Goal: Register for event/course

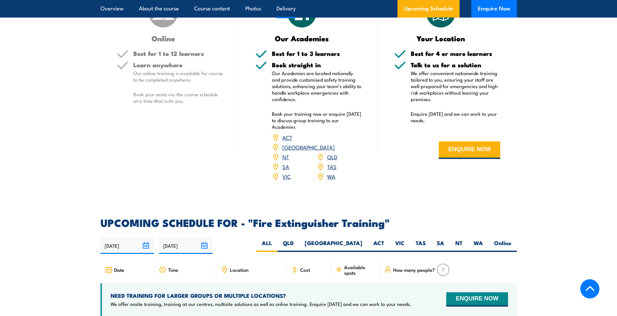
scroll to position [943, 0]
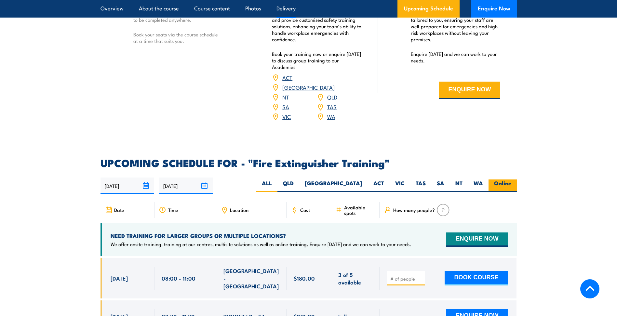
click at [507, 180] on label "Online" at bounding box center [503, 186] width 28 height 13
click at [511, 180] on input "Online" at bounding box center [513, 182] width 4 height 4
radio input "true"
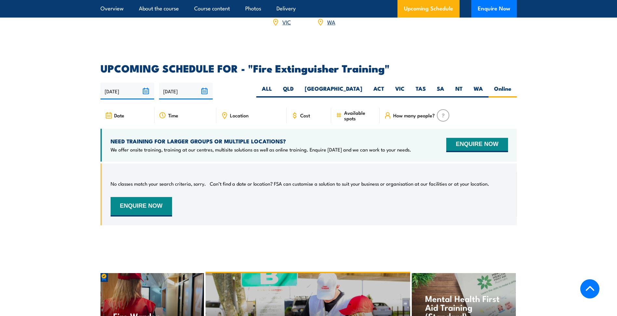
scroll to position [1027, 0]
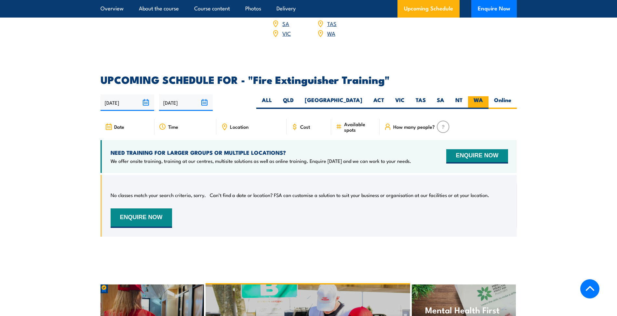
click at [480, 96] on label "WA" at bounding box center [478, 102] width 20 height 13
click at [483, 96] on input "WA" at bounding box center [485, 98] width 4 height 4
radio input "true"
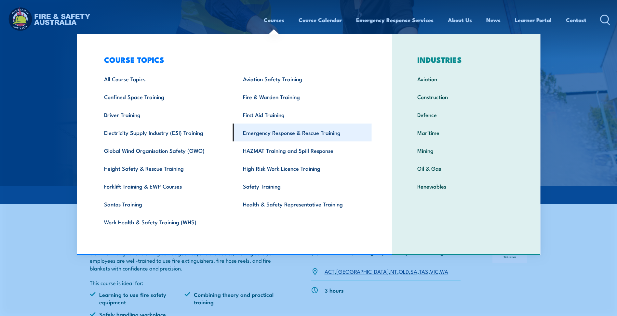
click at [275, 135] on link "Emergency Response & Rescue Training" at bounding box center [302, 133] width 139 height 18
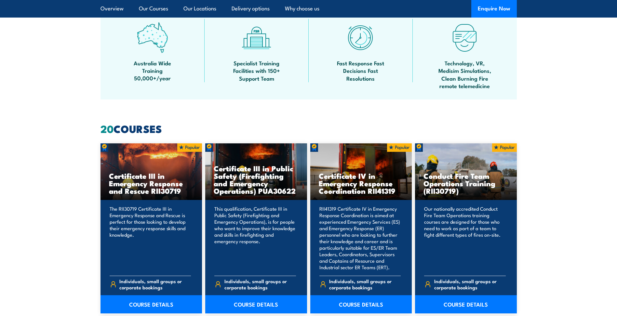
scroll to position [423, 0]
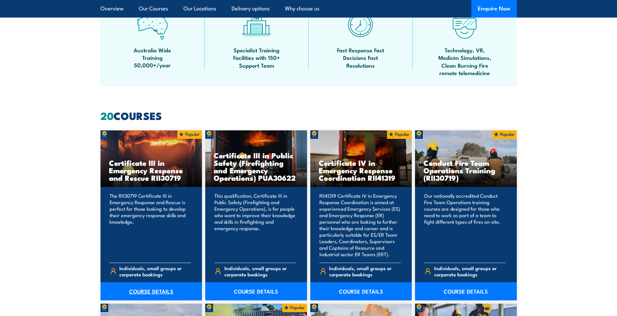
click at [149, 293] on link "COURSE DETAILS" at bounding box center [152, 291] width 102 height 18
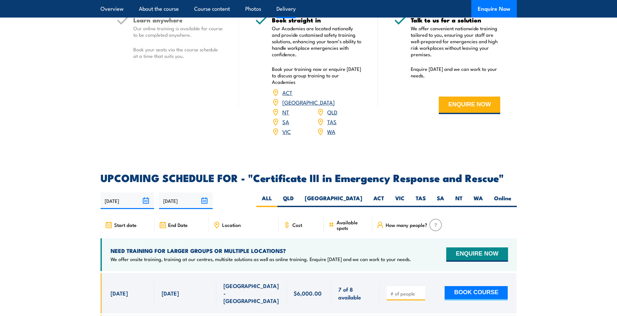
scroll to position [1399, 0]
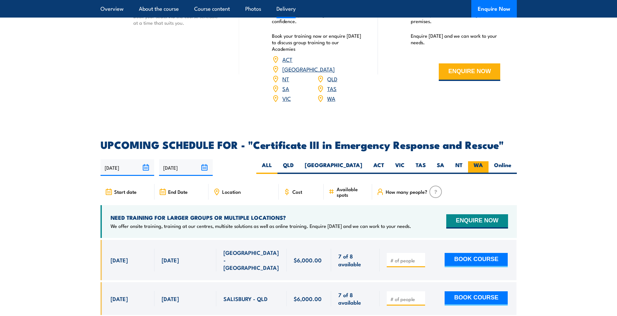
click at [482, 161] on label "WA" at bounding box center [478, 167] width 20 height 13
click at [483, 161] on input "WA" at bounding box center [485, 163] width 4 height 4
radio input "true"
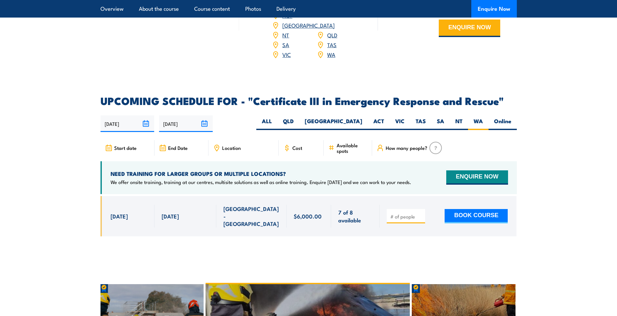
scroll to position [1431, 0]
